Goal: Information Seeking & Learning: Check status

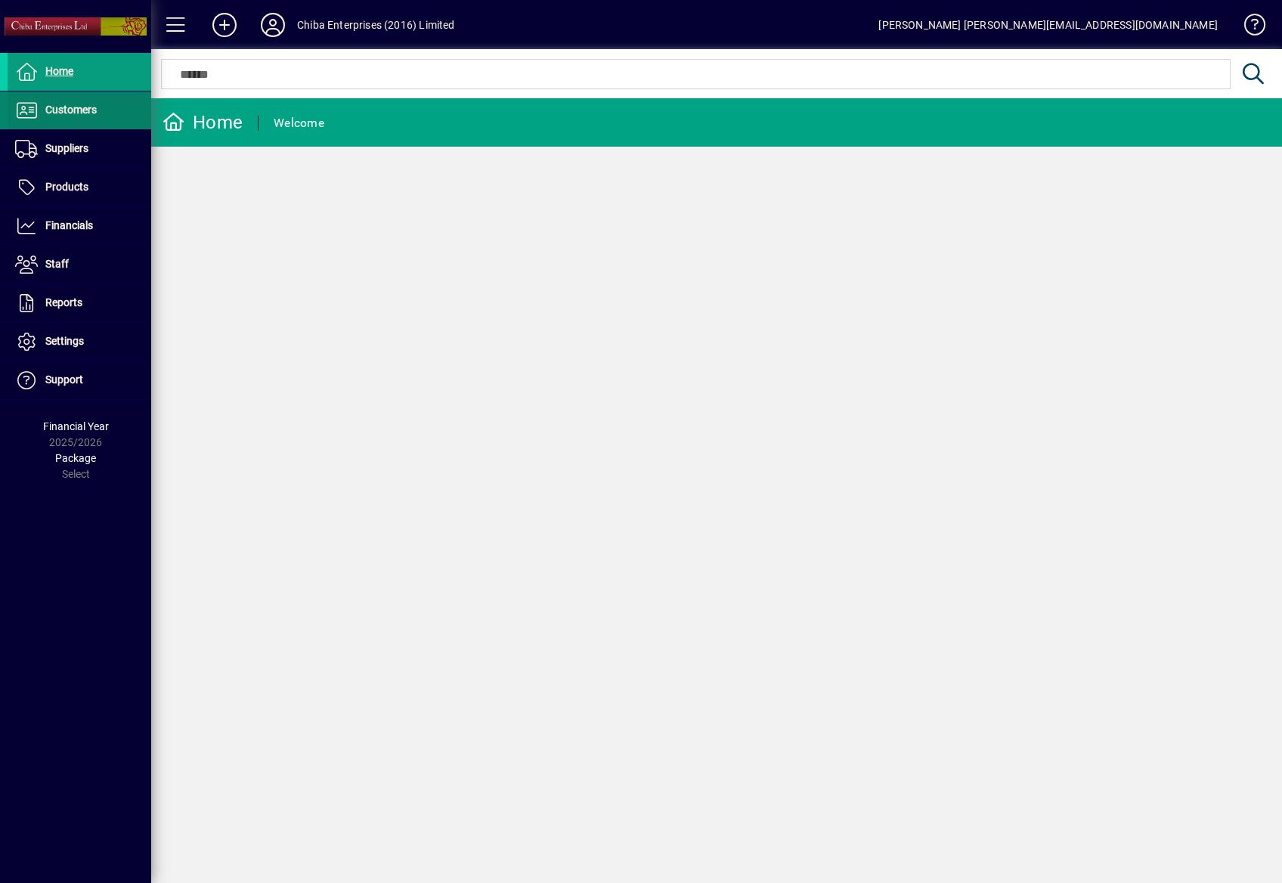
click at [94, 121] on span at bounding box center [80, 110] width 144 height 36
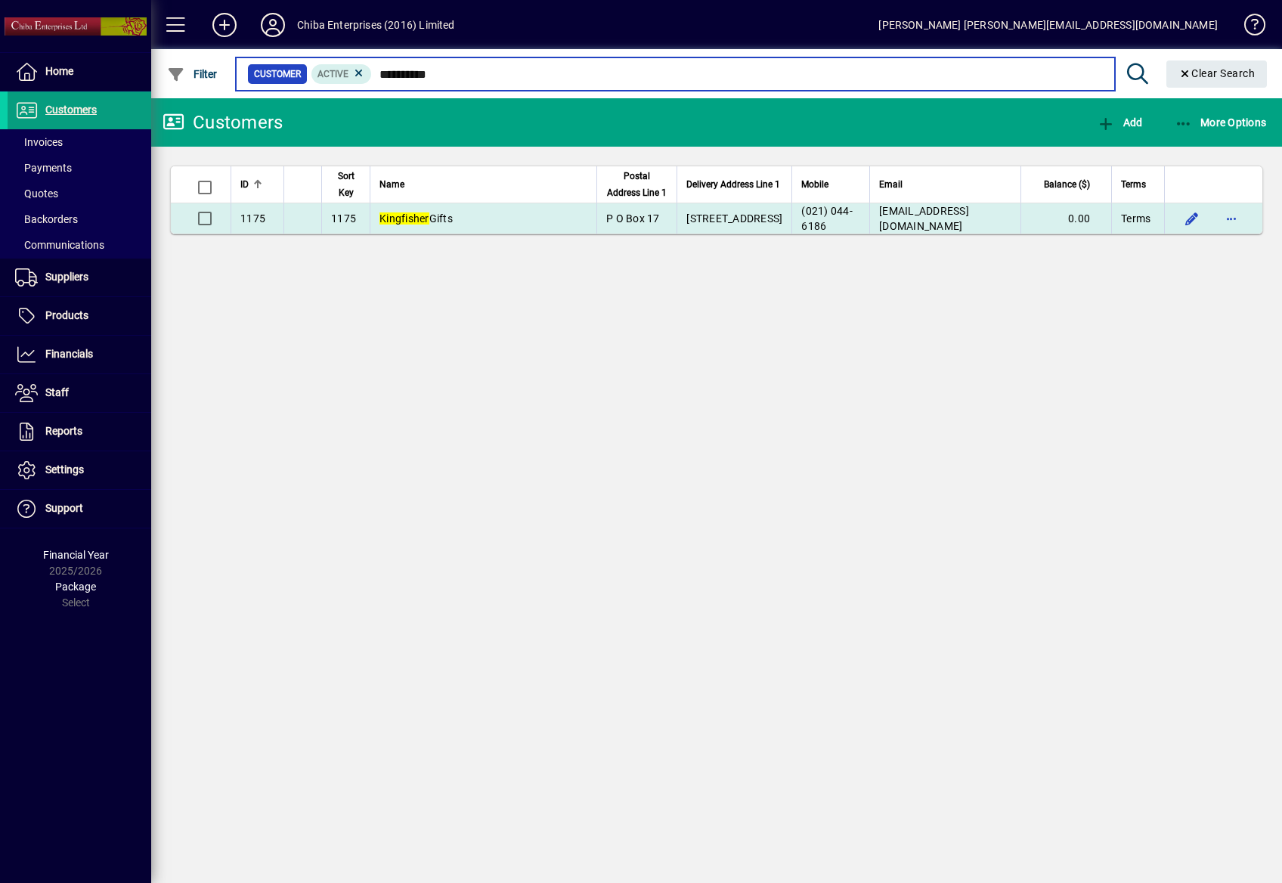
type input "**********"
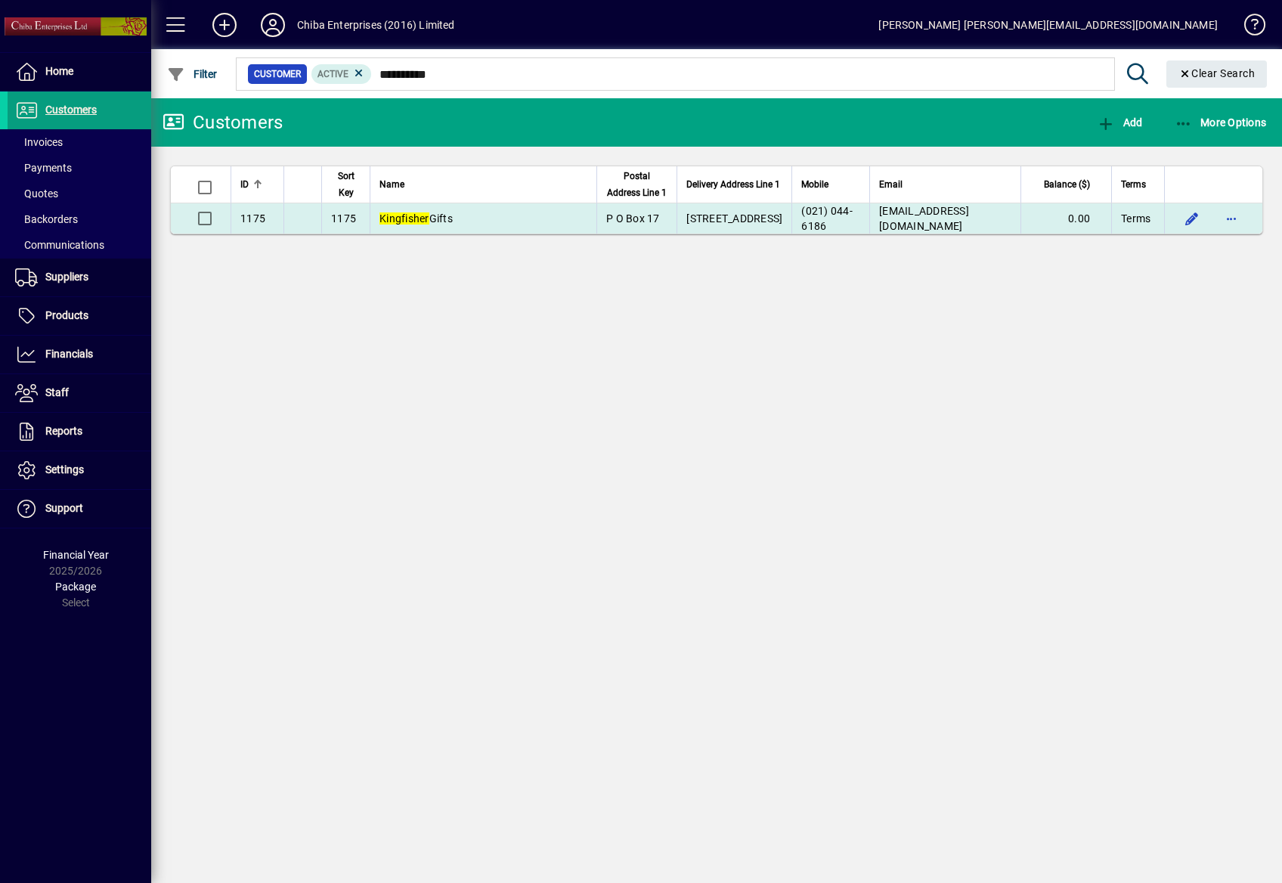
click at [751, 216] on span "66 High Street" at bounding box center [734, 218] width 96 height 12
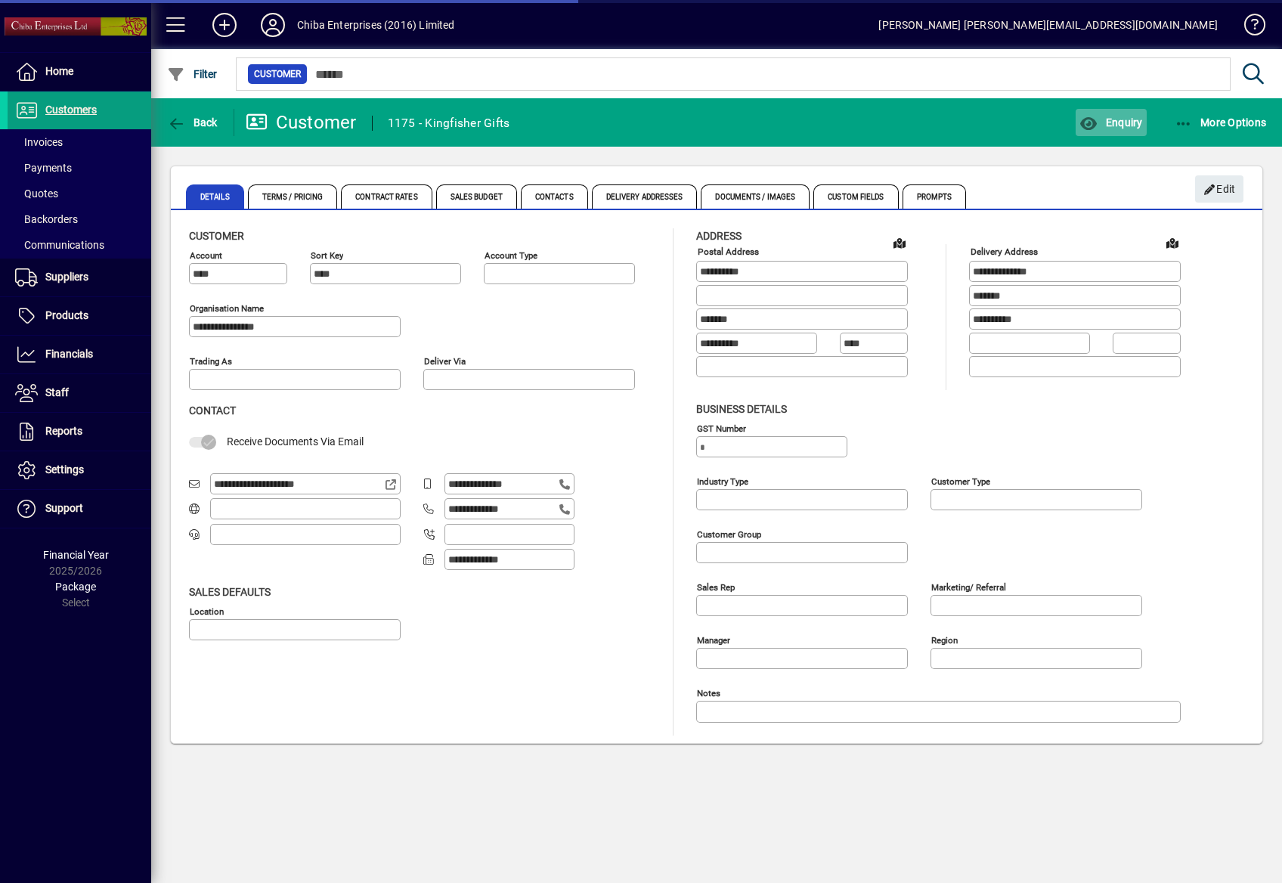
click at [1114, 119] on span "Enquiry" at bounding box center [1110, 122] width 63 height 12
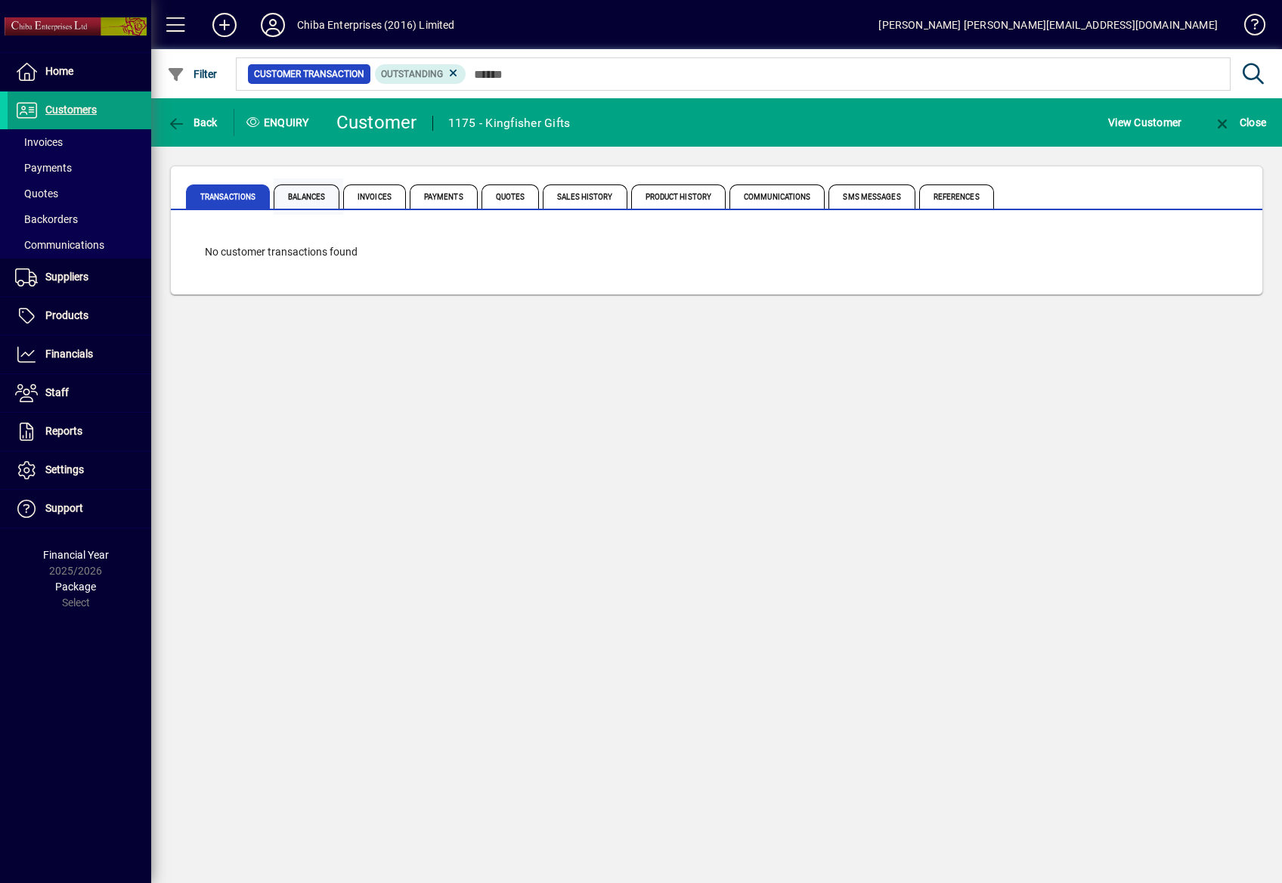
click at [301, 190] on span "Balances" at bounding box center [307, 196] width 66 height 24
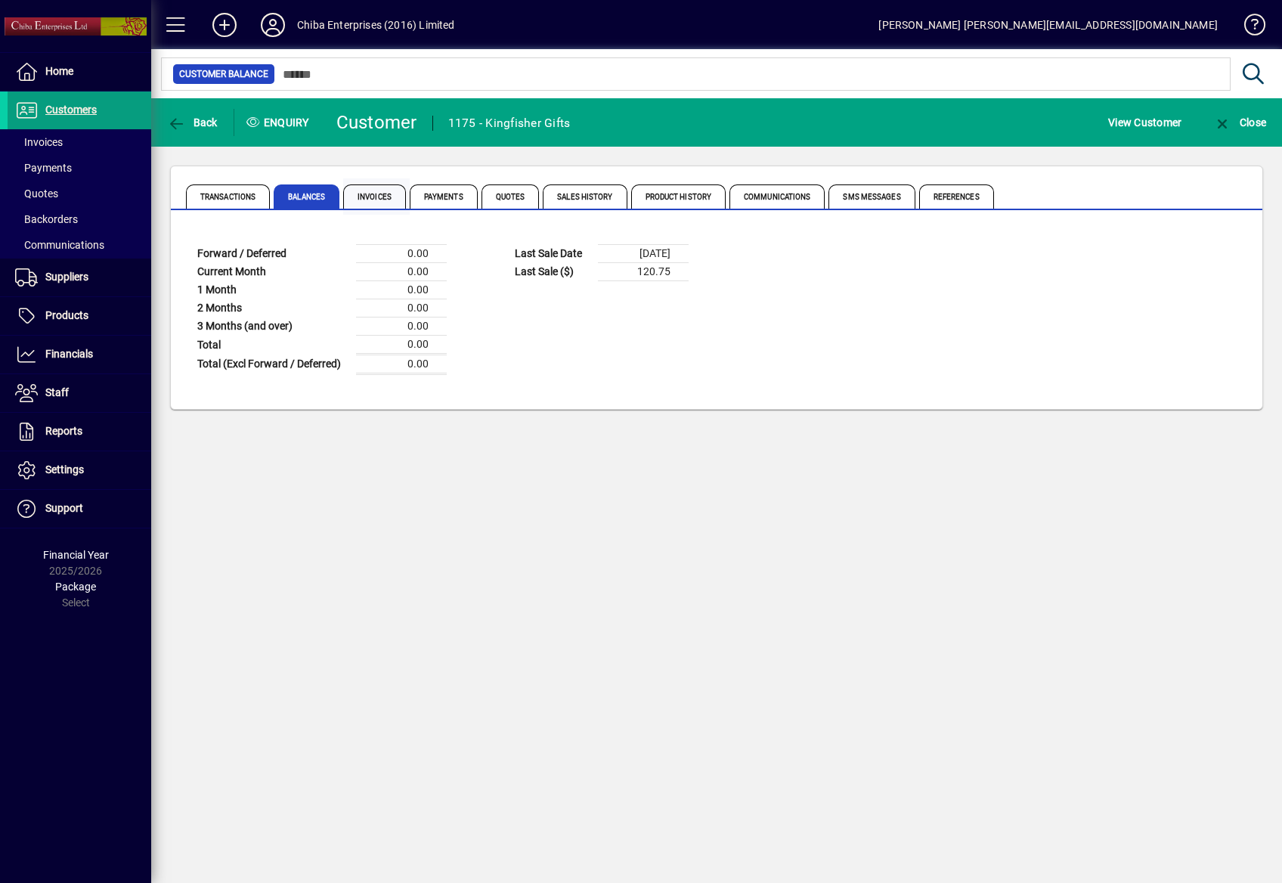
click at [394, 194] on span "Invoices" at bounding box center [374, 196] width 63 height 24
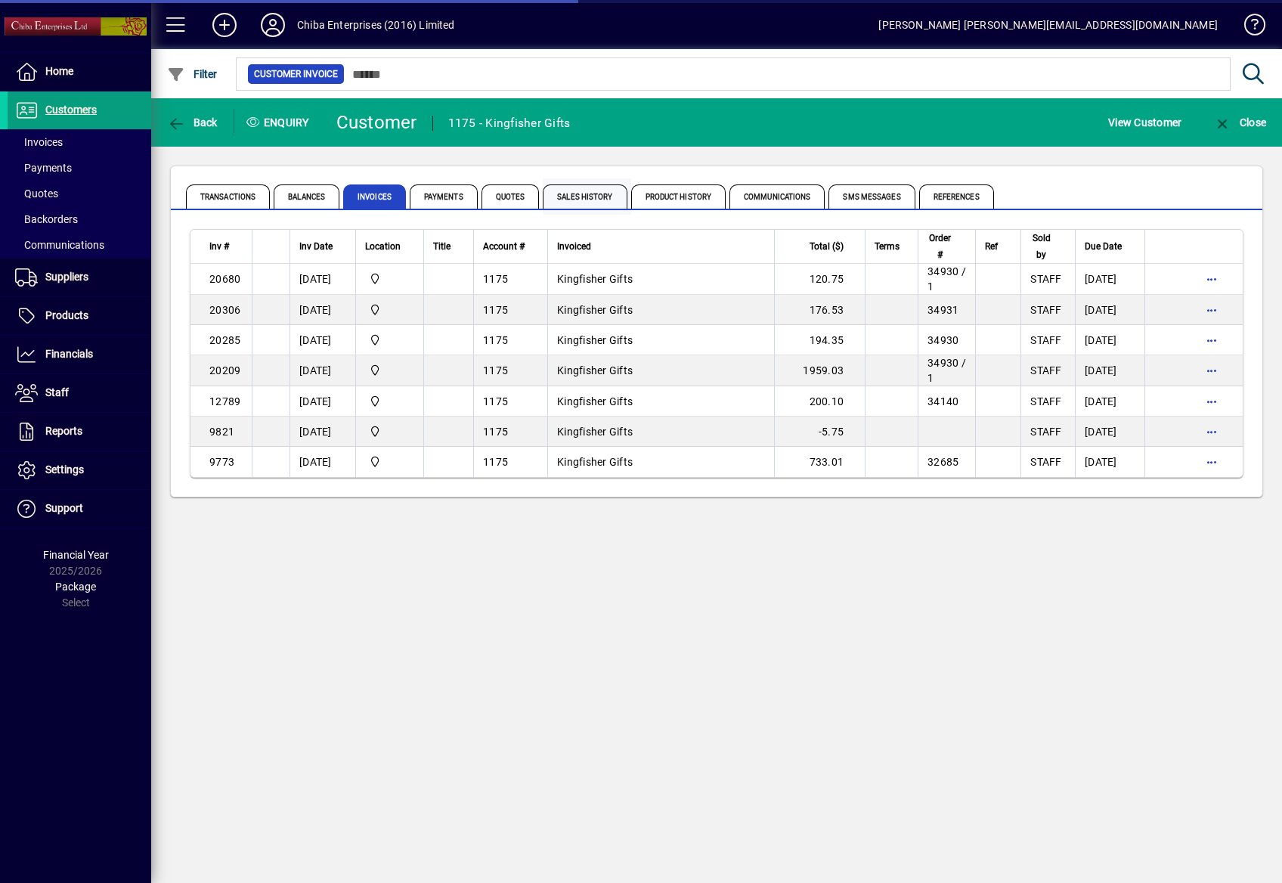
click at [590, 195] on span "Sales History" at bounding box center [585, 196] width 84 height 24
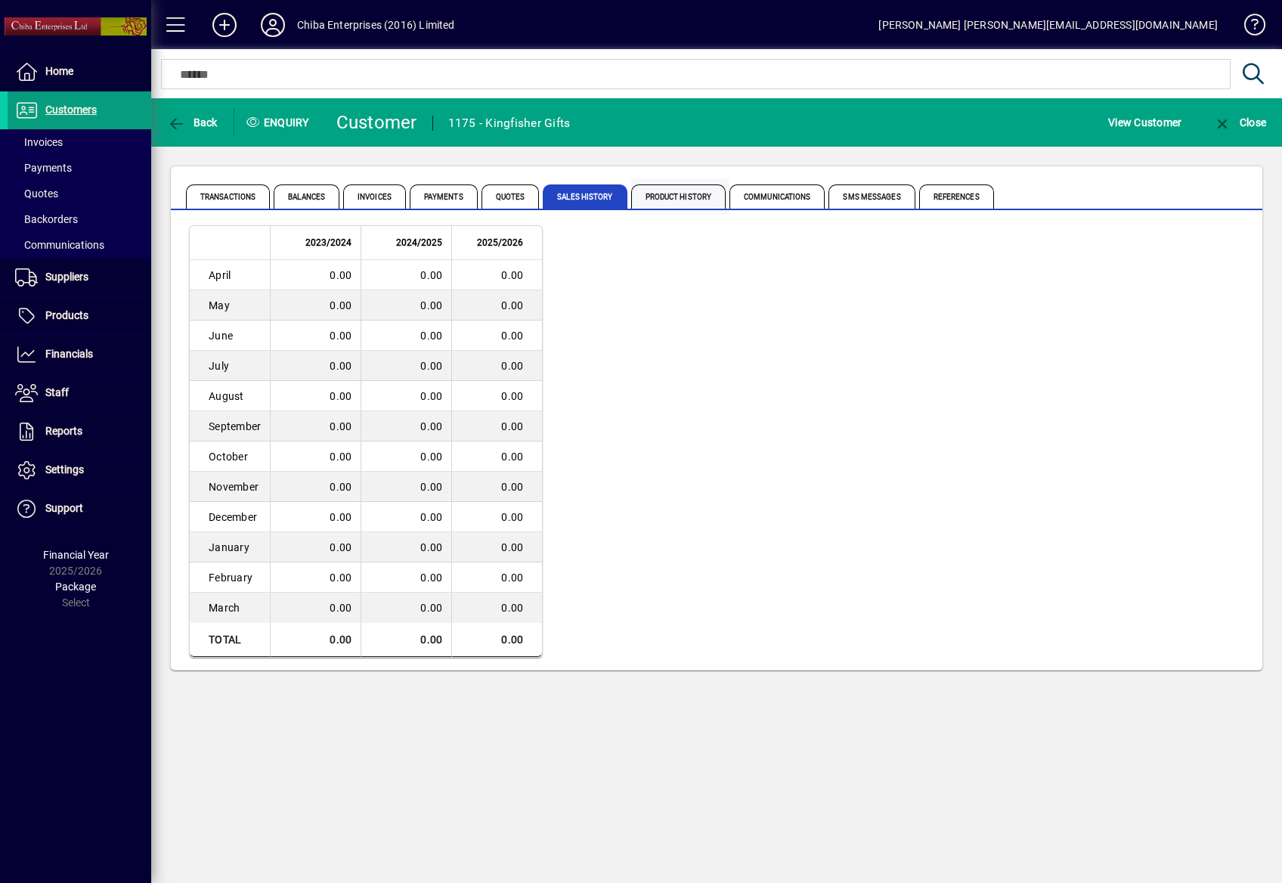
click at [670, 192] on span "Product History" at bounding box center [678, 196] width 95 height 24
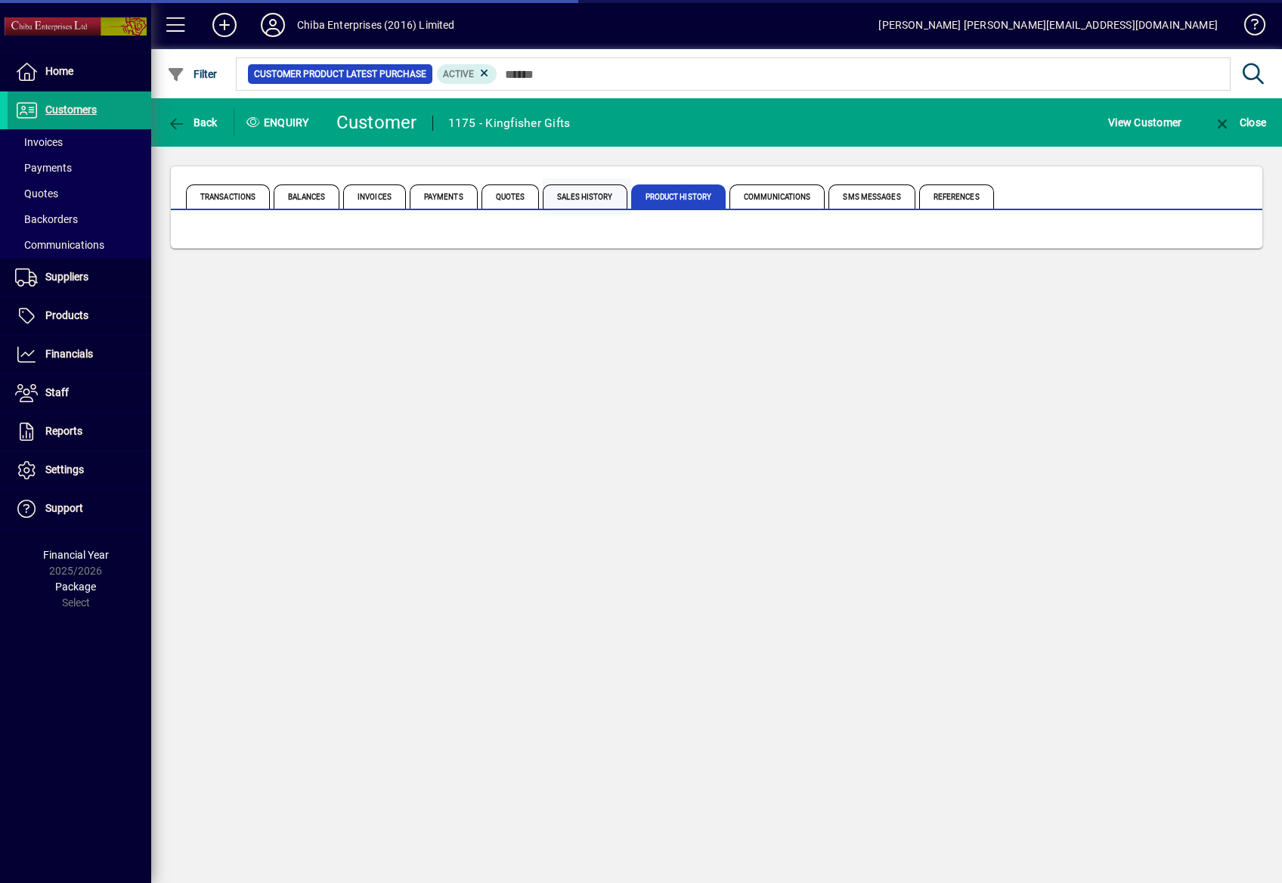
click at [572, 189] on span "Sales History" at bounding box center [585, 196] width 84 height 24
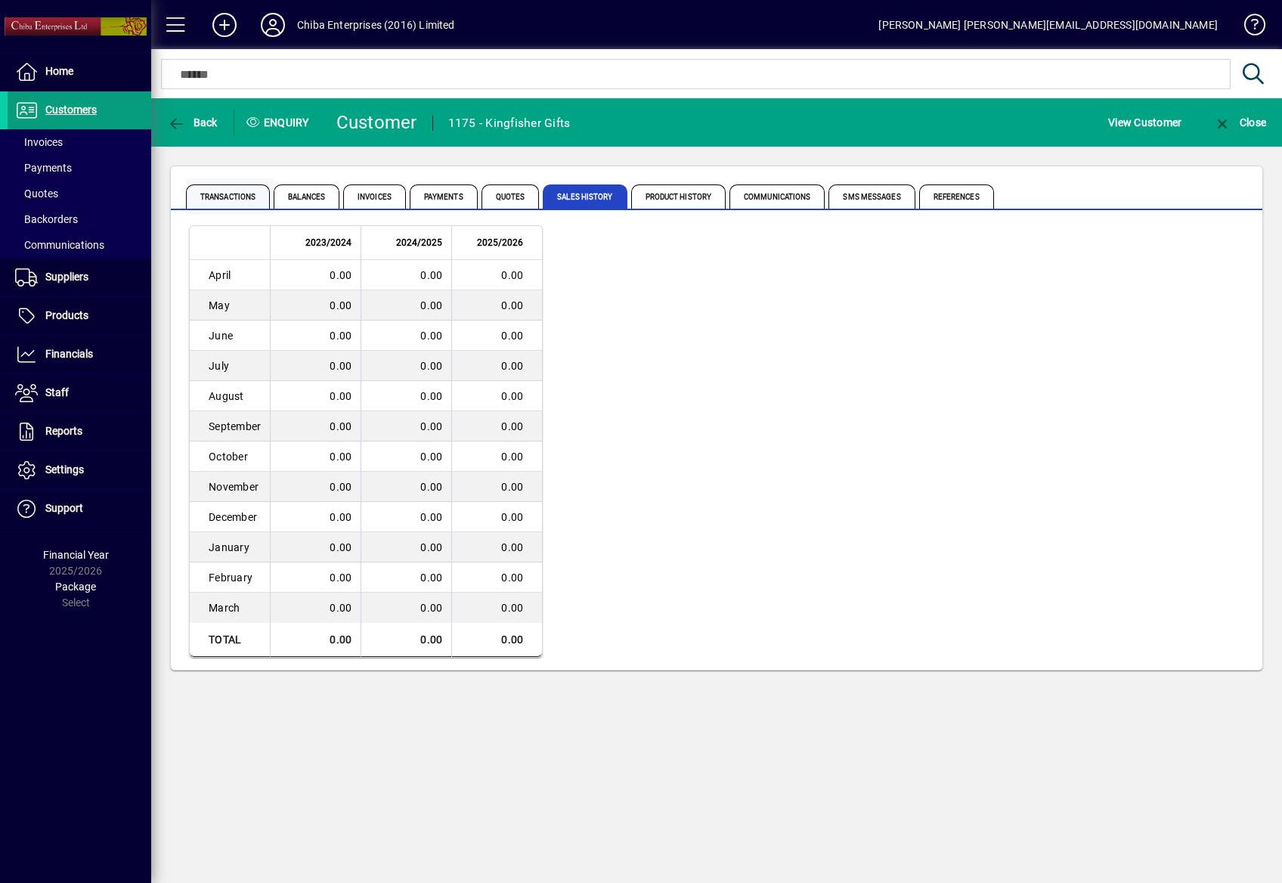
click at [227, 193] on span "Transactions" at bounding box center [228, 196] width 84 height 24
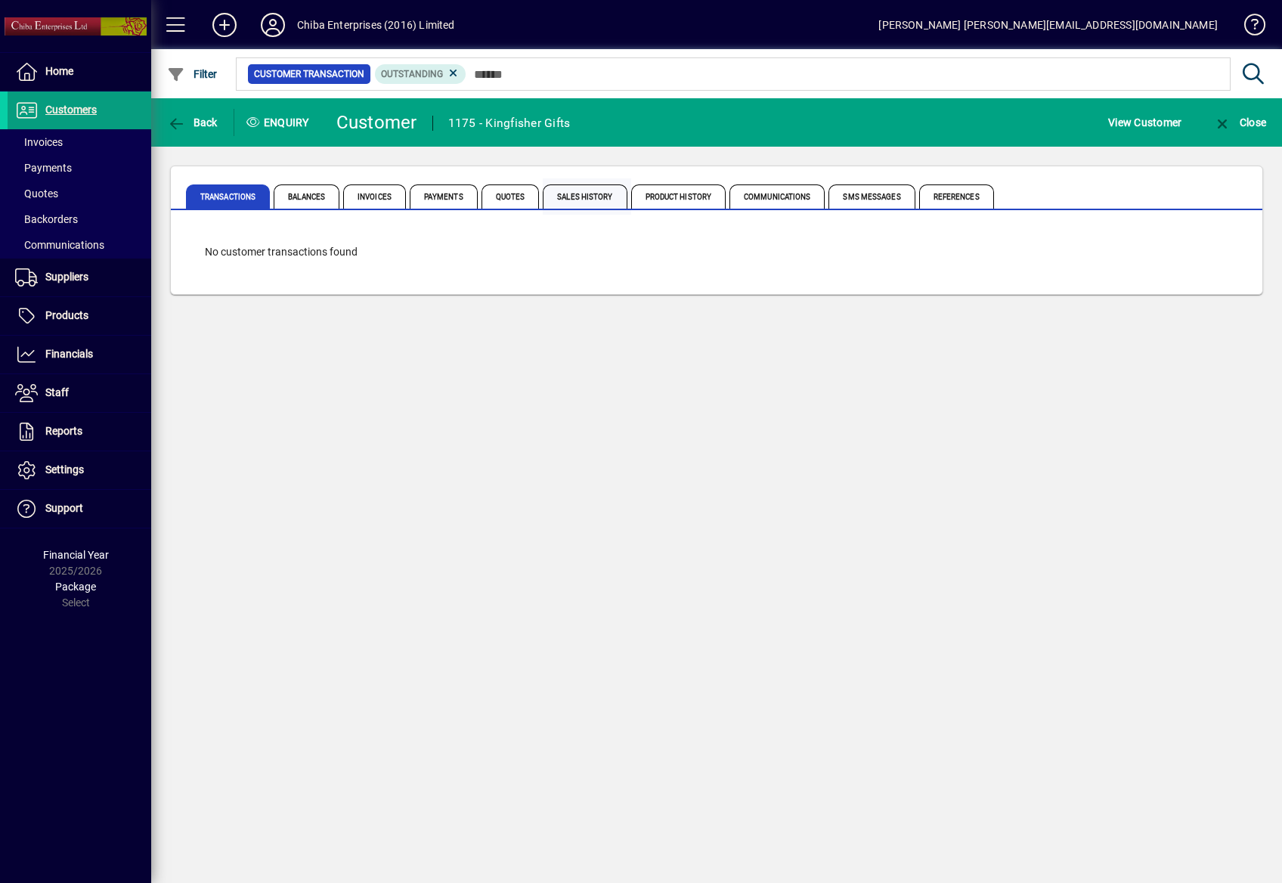
click at [606, 197] on span "Sales History" at bounding box center [585, 196] width 84 height 24
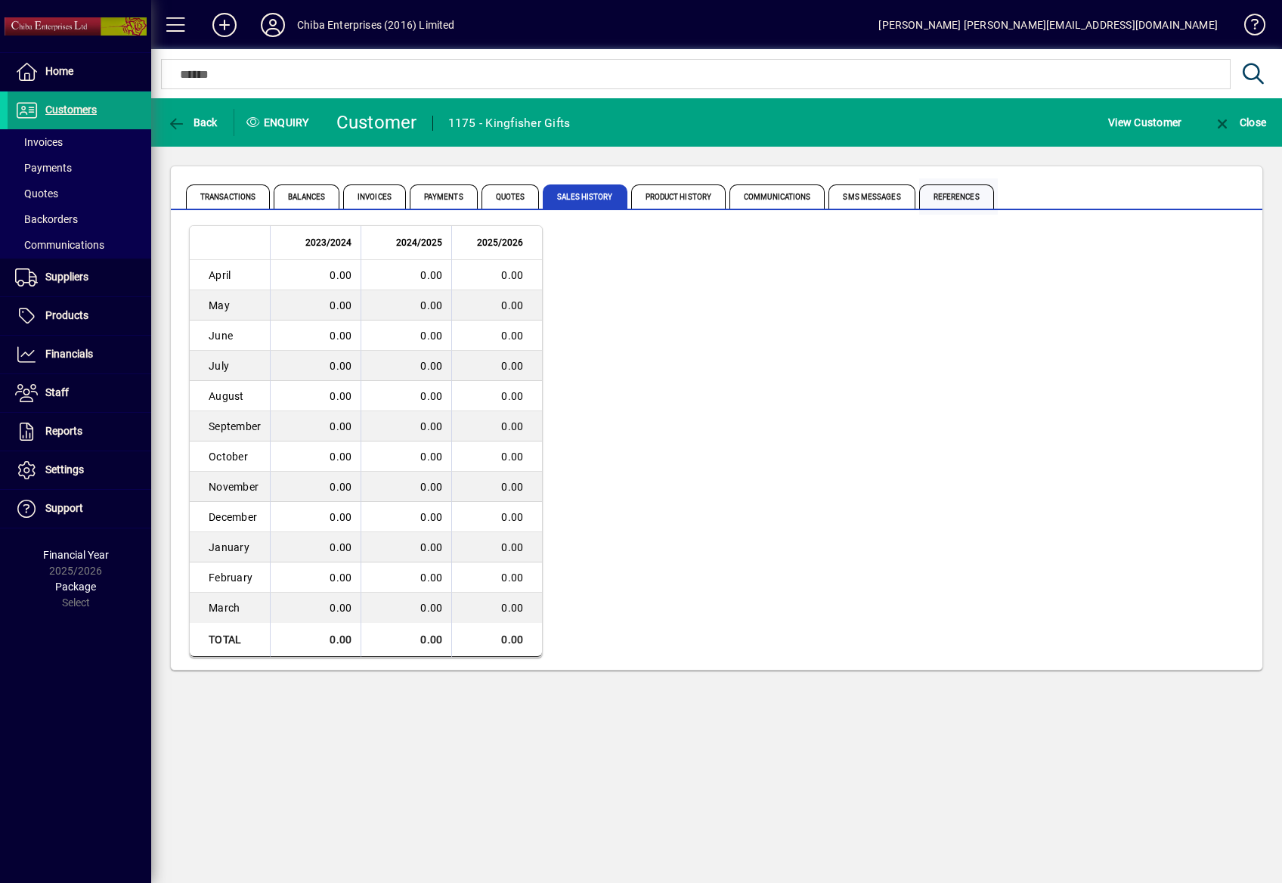
click at [924, 197] on span "References" at bounding box center [956, 196] width 75 height 24
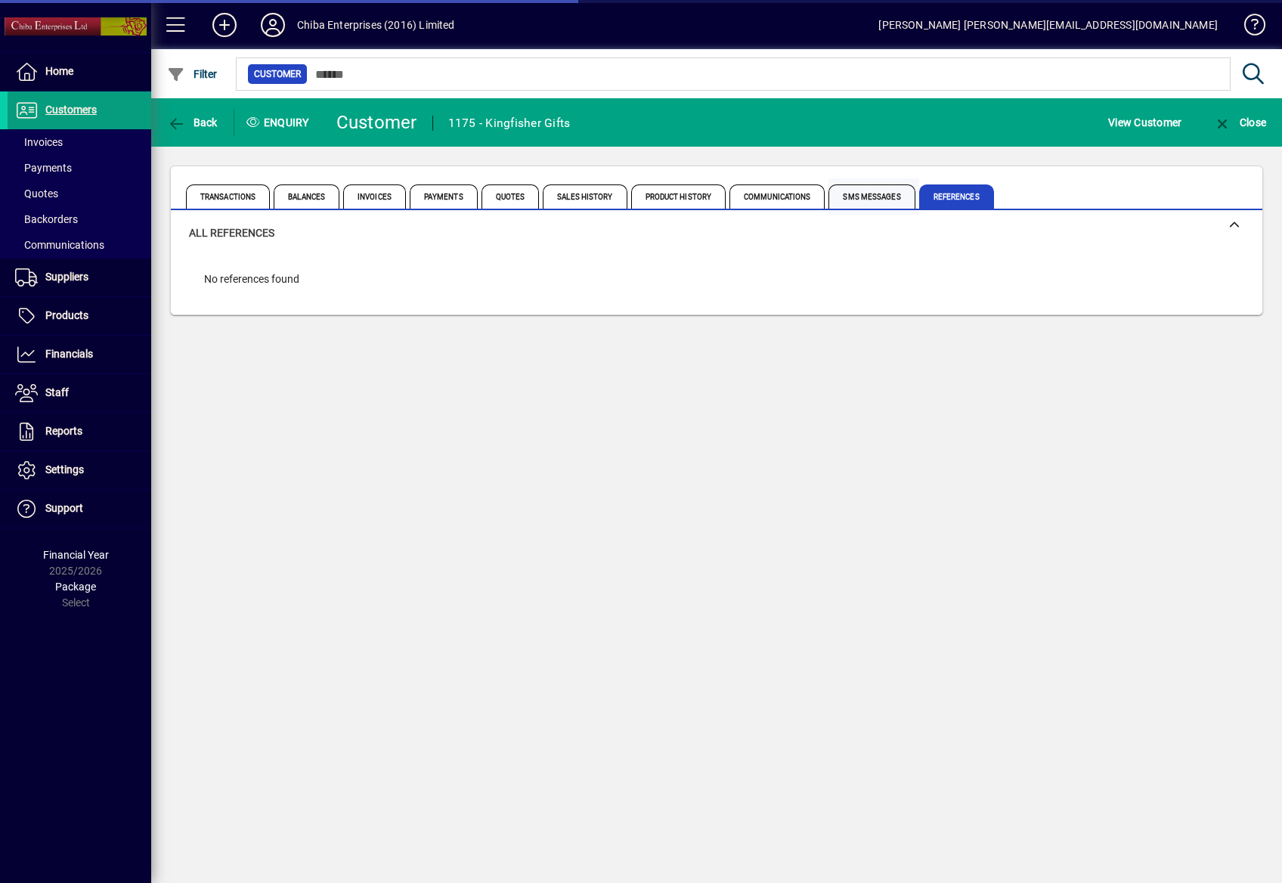
click at [865, 195] on span "SMS Messages" at bounding box center [871, 196] width 86 height 24
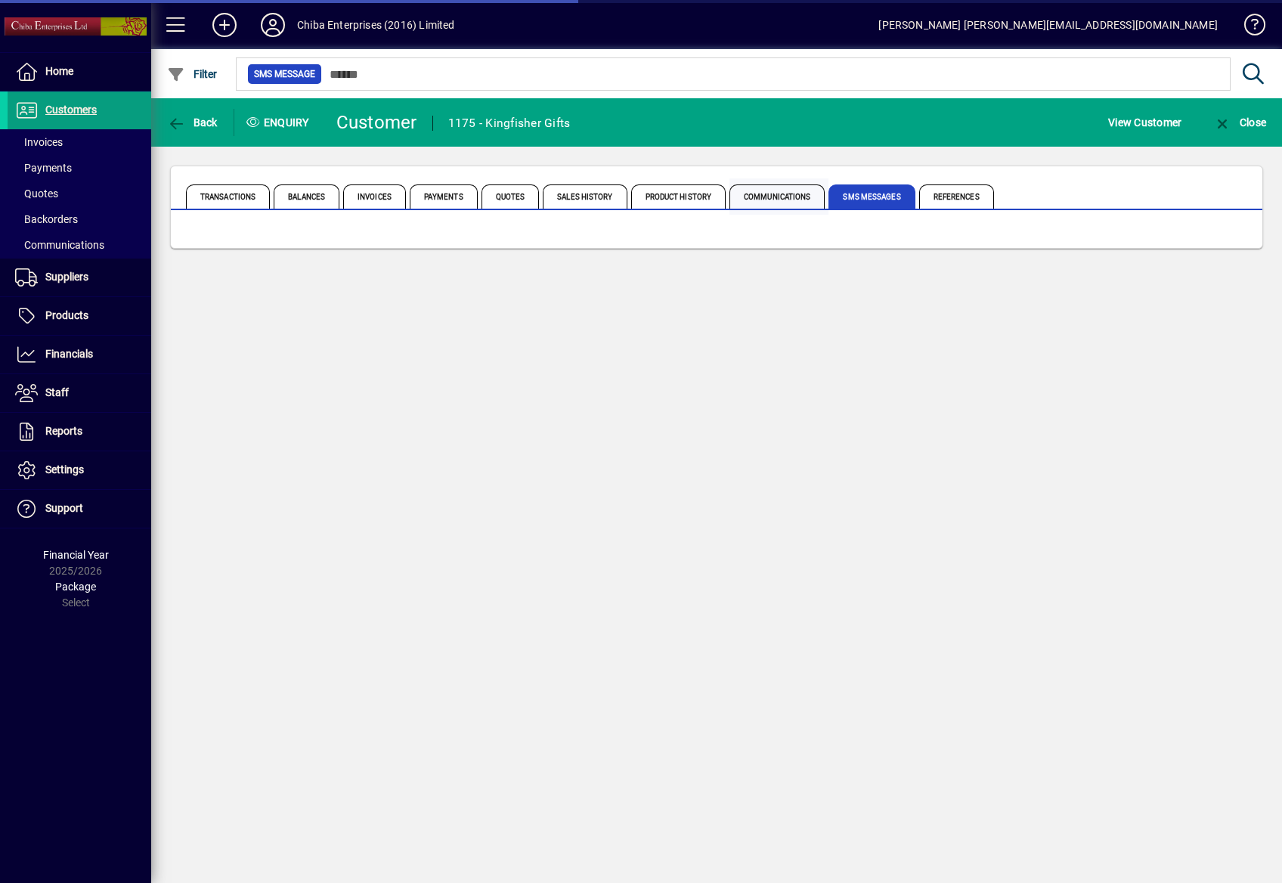
click at [771, 190] on span "Communications" at bounding box center [776, 196] width 95 height 24
click at [668, 195] on span "Product History" at bounding box center [678, 196] width 95 height 24
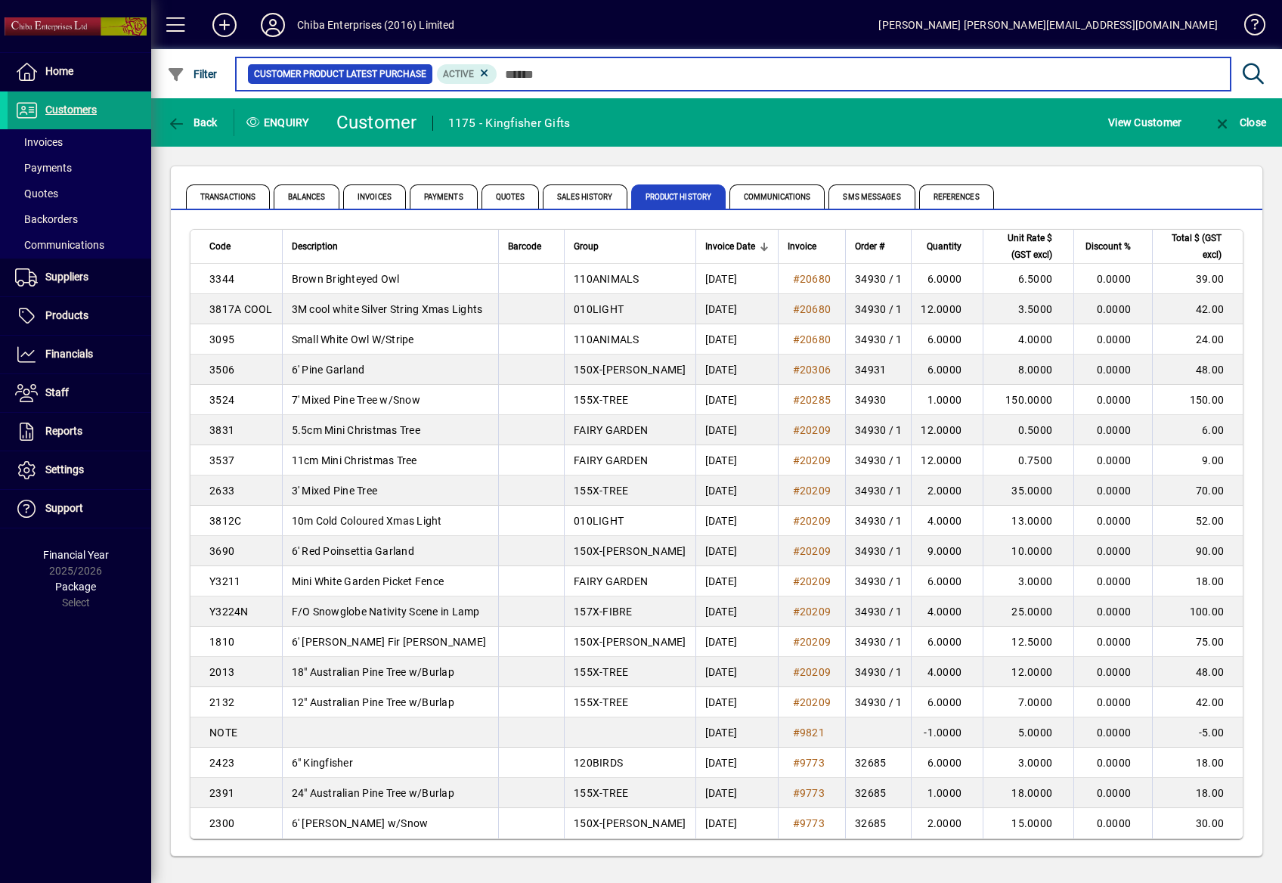
scroll to position [3, 0]
